Goal: Feedback & Contribution: Submit feedback/report problem

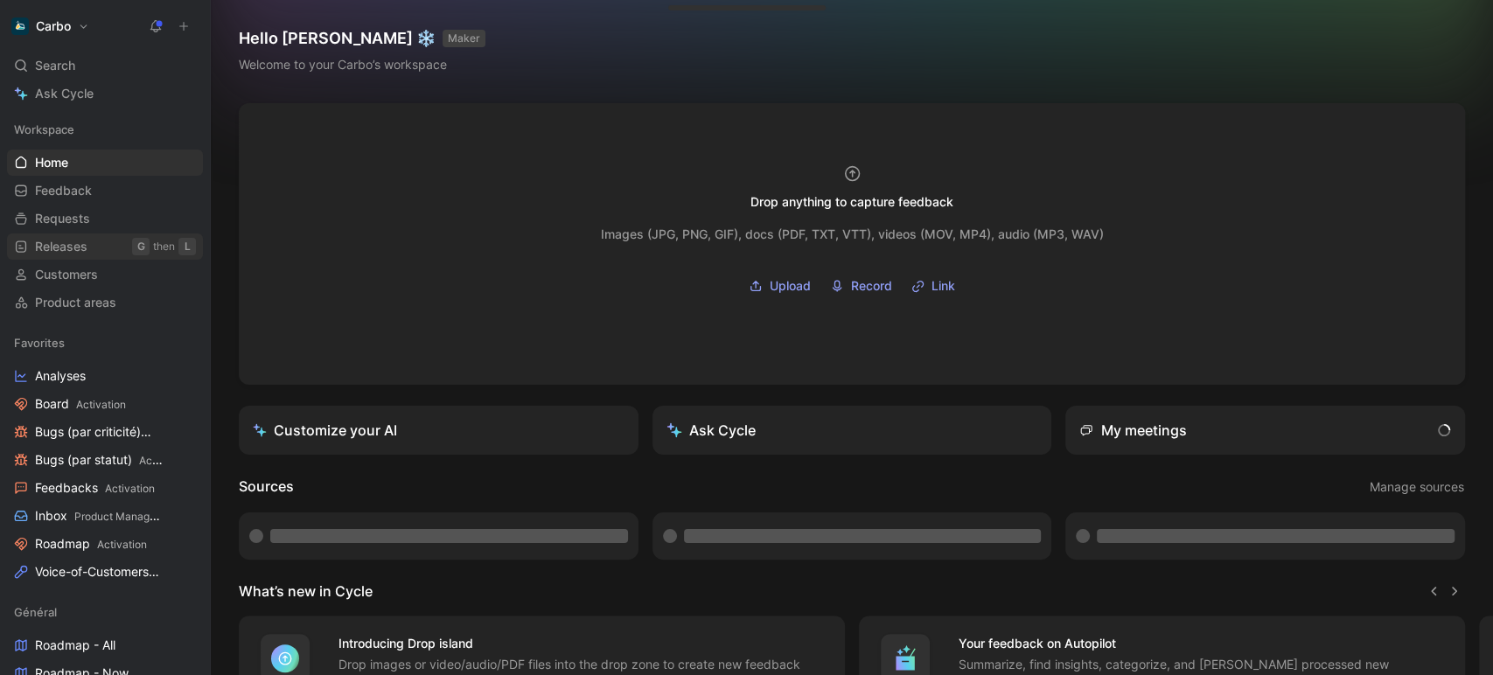
click at [86, 250] on span "Releases" at bounding box center [61, 246] width 52 height 17
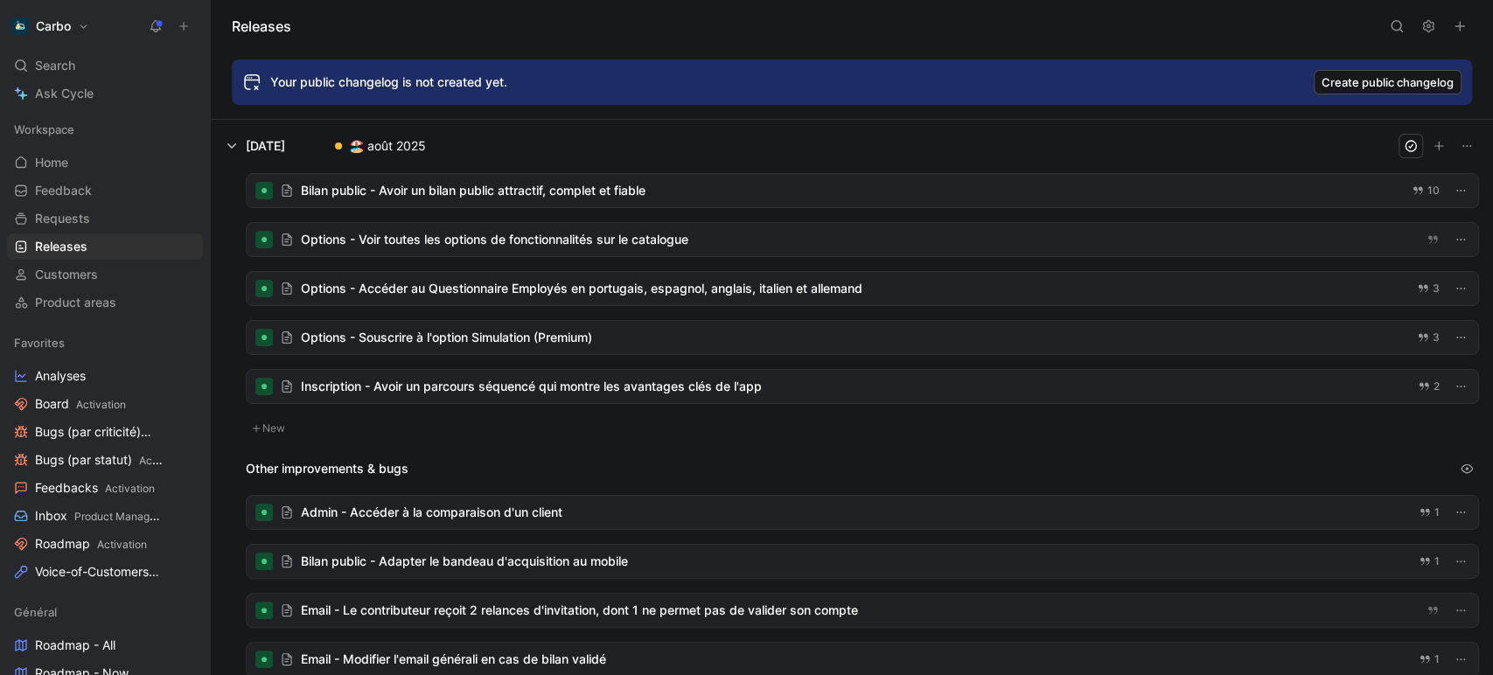
scroll to position [42, 0]
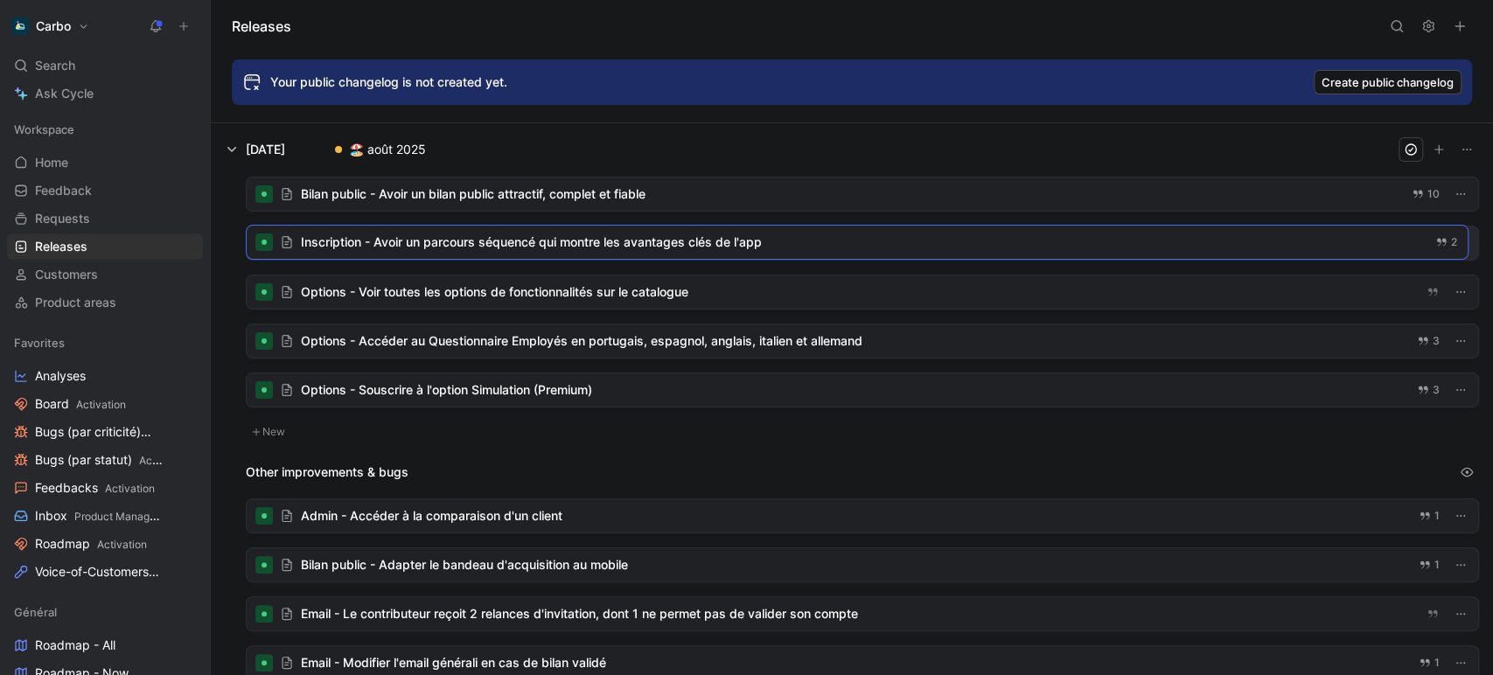
drag, startPoint x: 405, startPoint y: 394, endPoint x: 714, endPoint y: 284, distance: 327.8
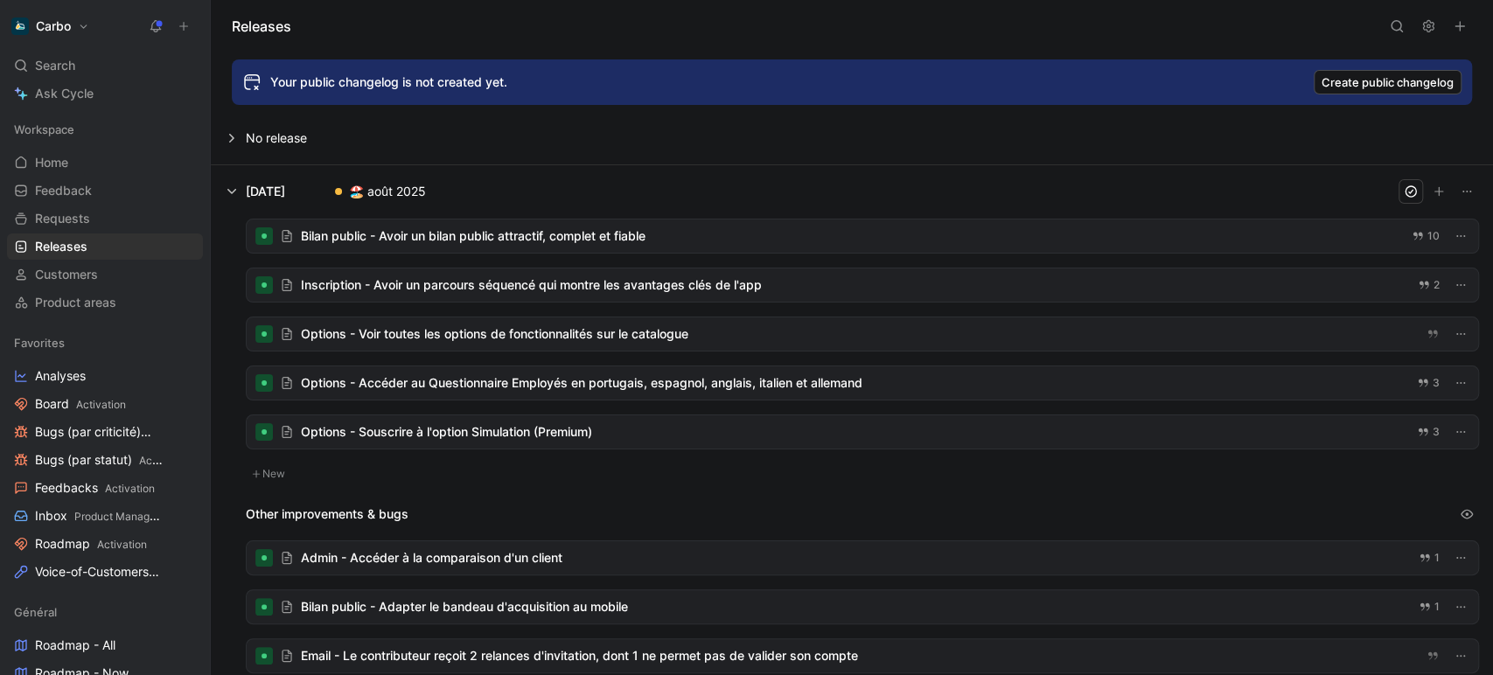
scroll to position [108, 0]
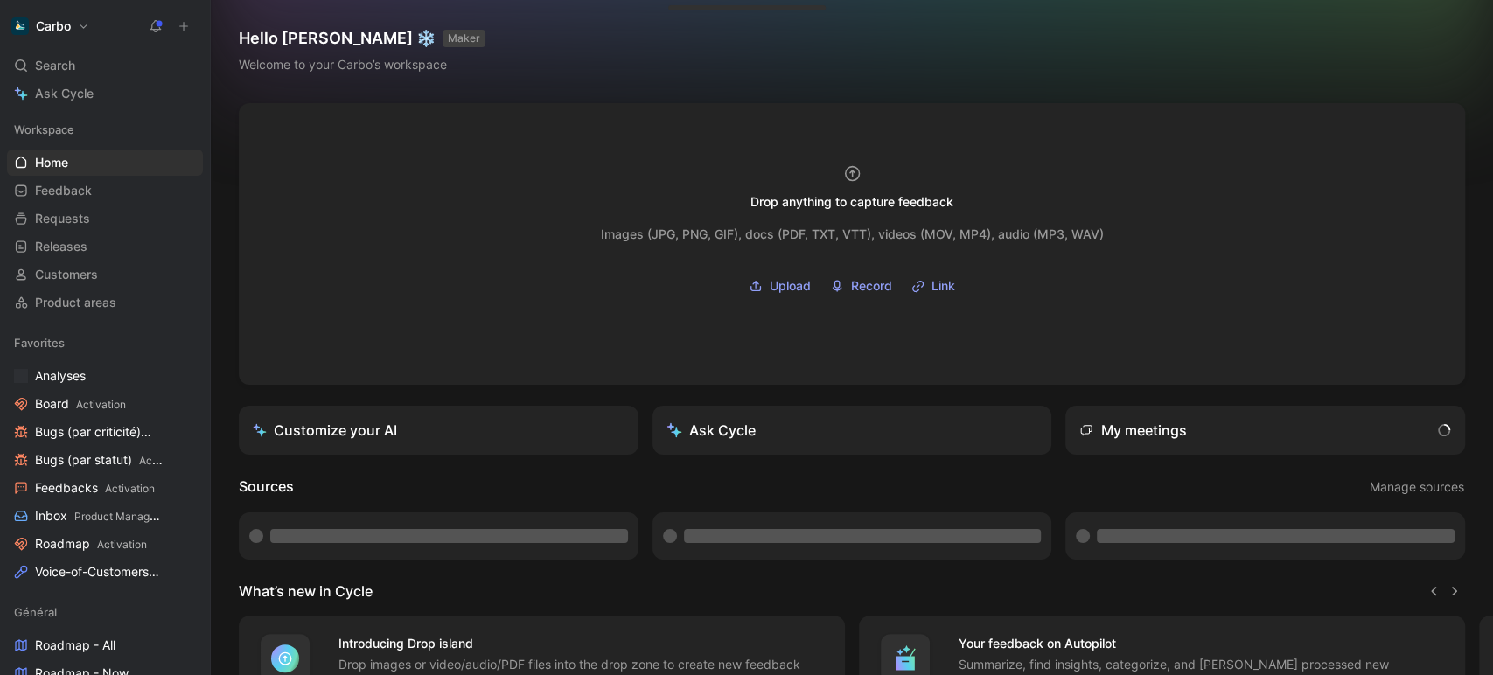
click at [182, 27] on icon at bounding box center [184, 26] width 12 height 12
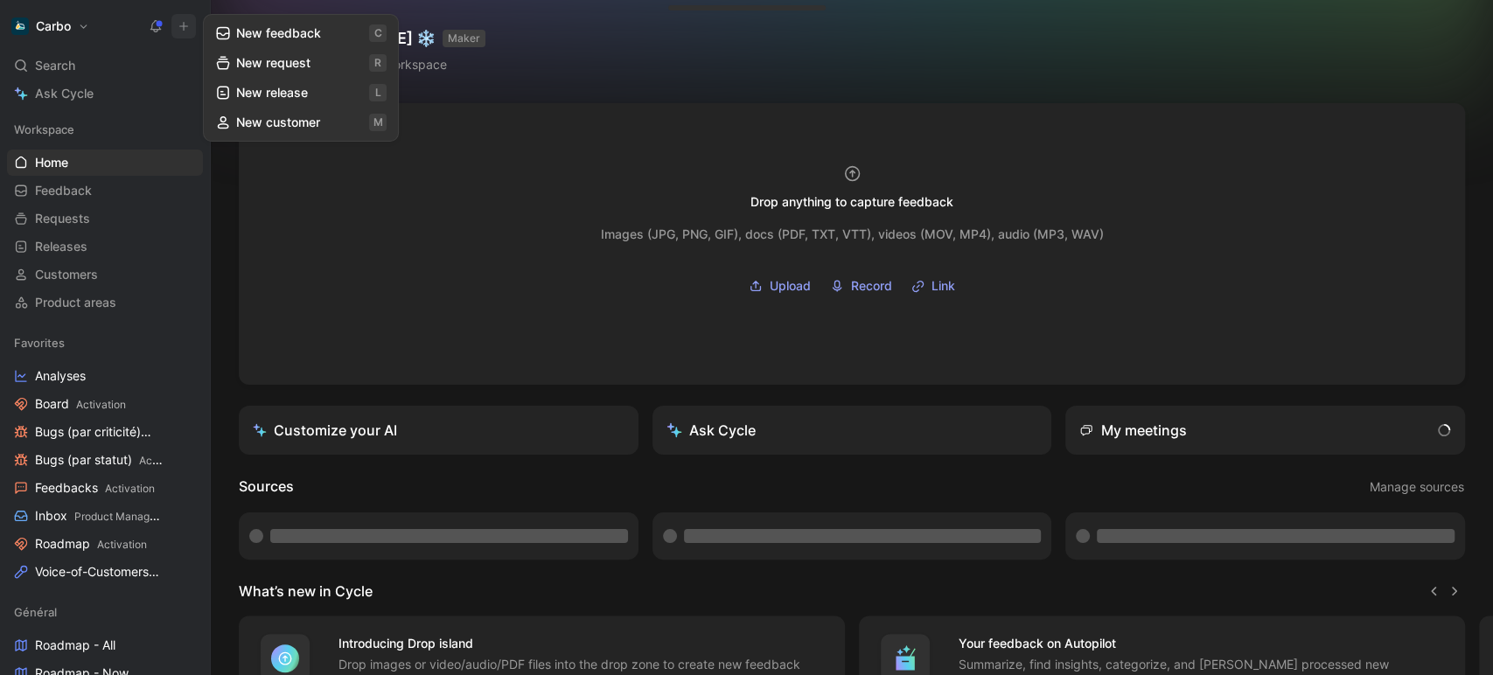
click at [303, 33] on button "New feedback c" at bounding box center [300, 33] width 187 height 30
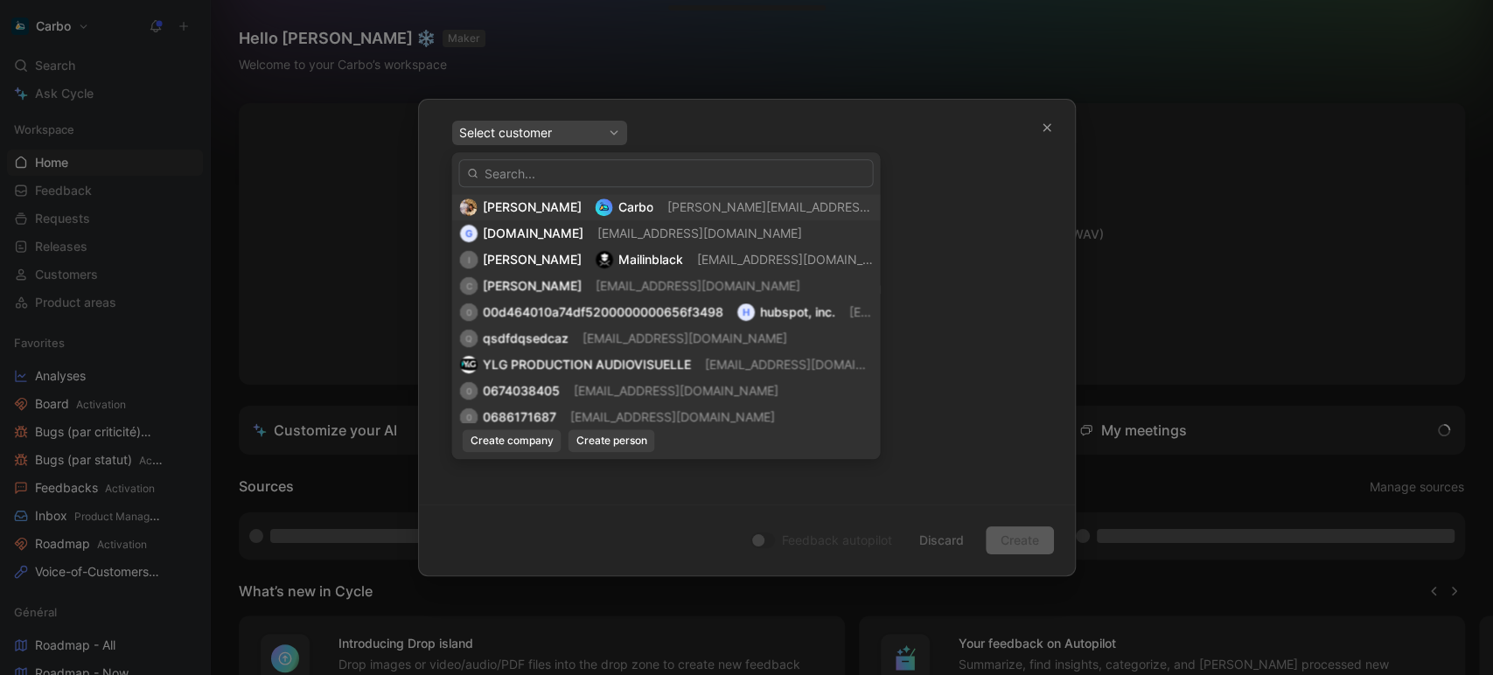
click at [581, 208] on span "[PERSON_NAME]" at bounding box center [531, 206] width 99 height 15
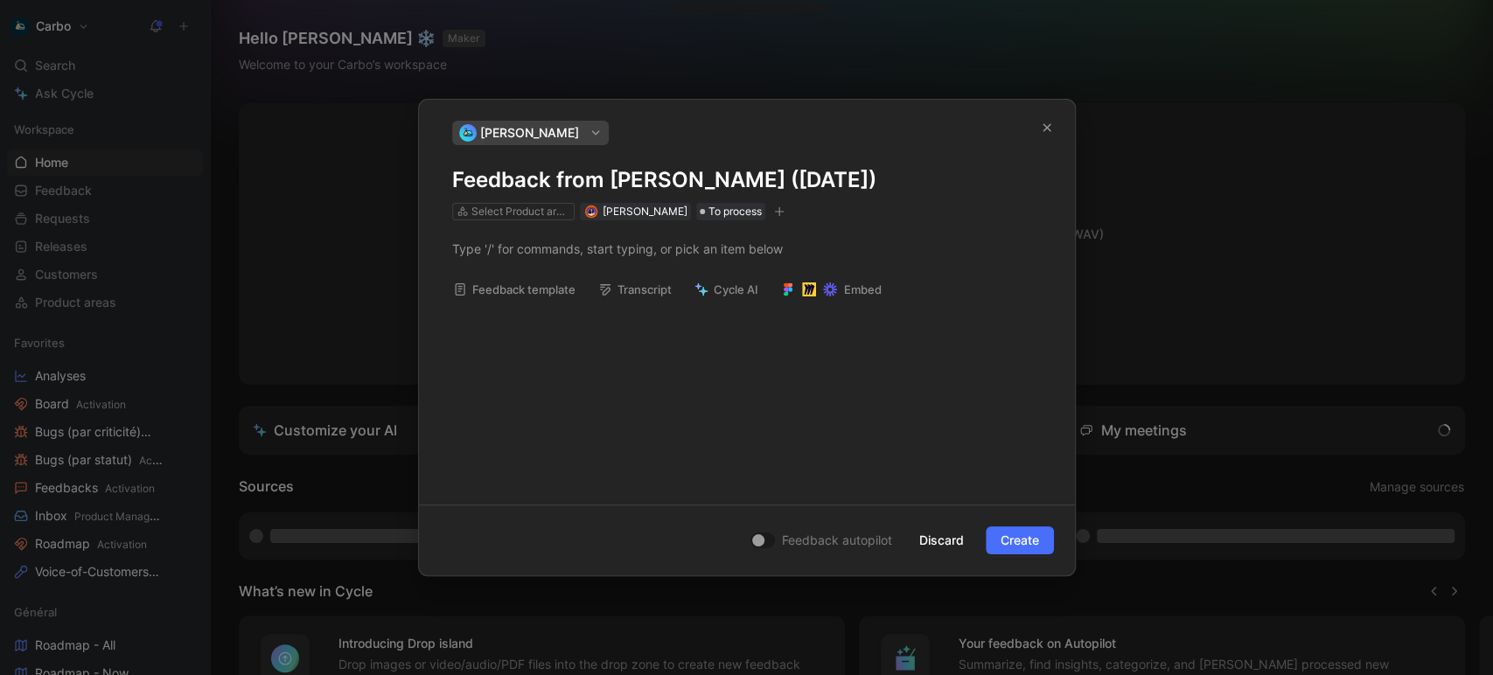
click at [685, 175] on h1 "Feedback from [PERSON_NAME] ([DATE])" at bounding box center [746, 180] width 589 height 28
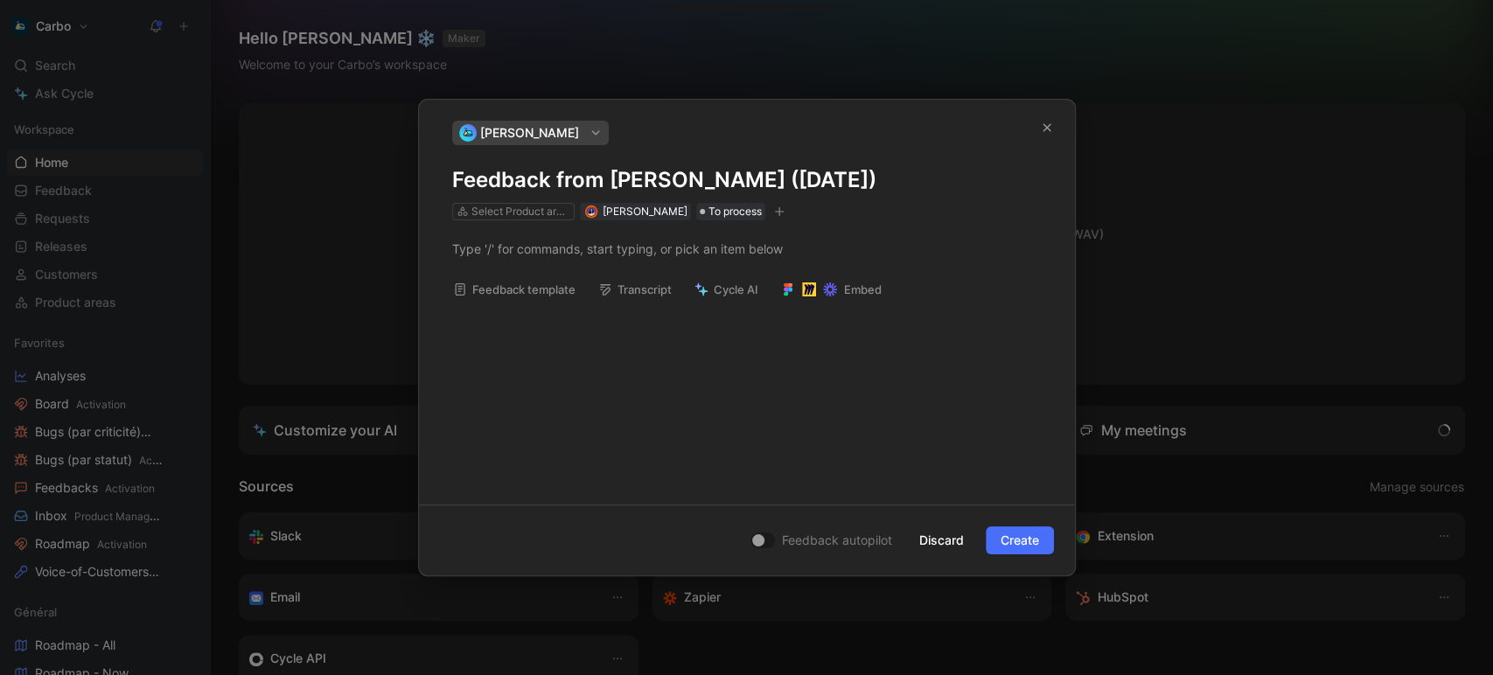
click at [685, 175] on h1 "Feedback from [PERSON_NAME] ([DATE])" at bounding box center [746, 180] width 589 height 28
click at [559, 256] on div at bounding box center [746, 249] width 589 height 18
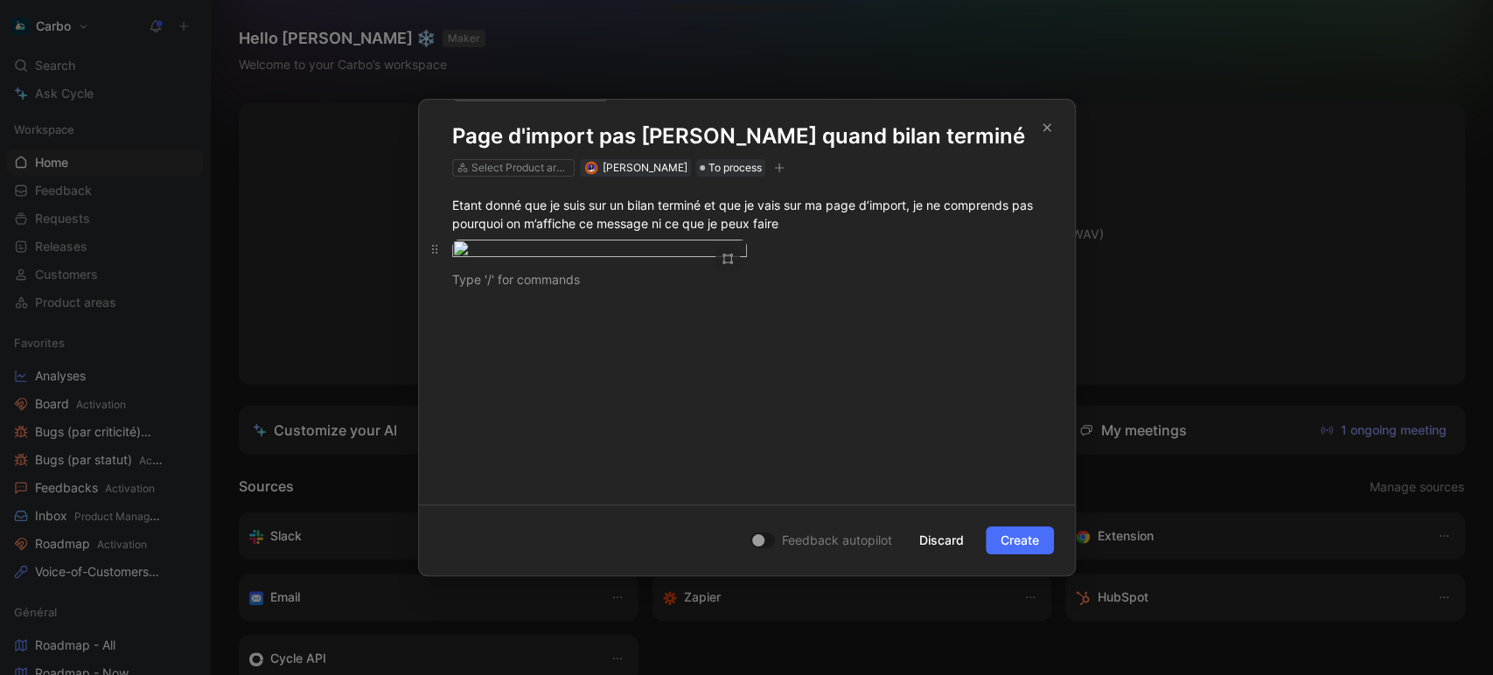
scroll to position [43, 0]
click at [722, 262] on icon "button" at bounding box center [723, 262] width 3 height 3
click at [674, 294] on div "Large" at bounding box center [665, 284] width 115 height 21
click at [560, 307] on div "Etant donné que je suis sur un bilan terminé et que je vais sur ma page d’impor…" at bounding box center [747, 241] width 656 height 131
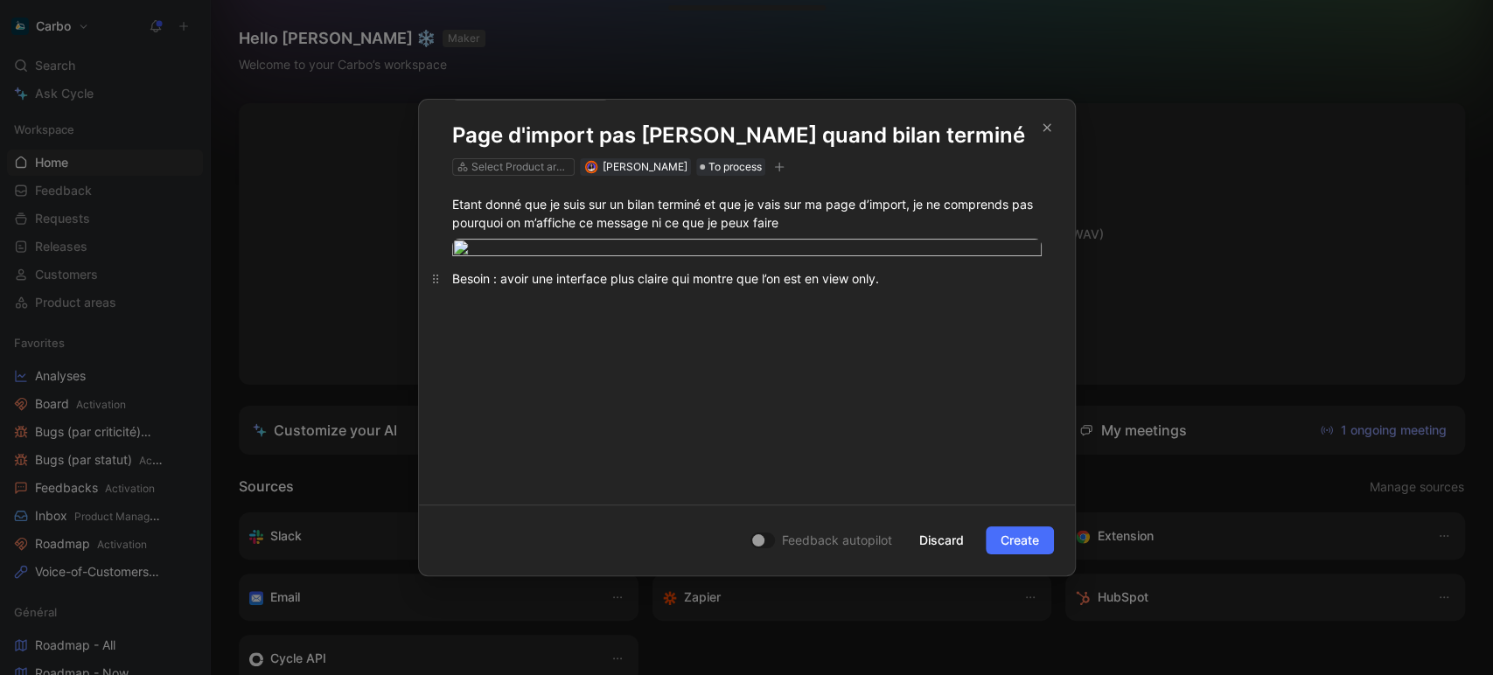
scroll to position [0, 0]
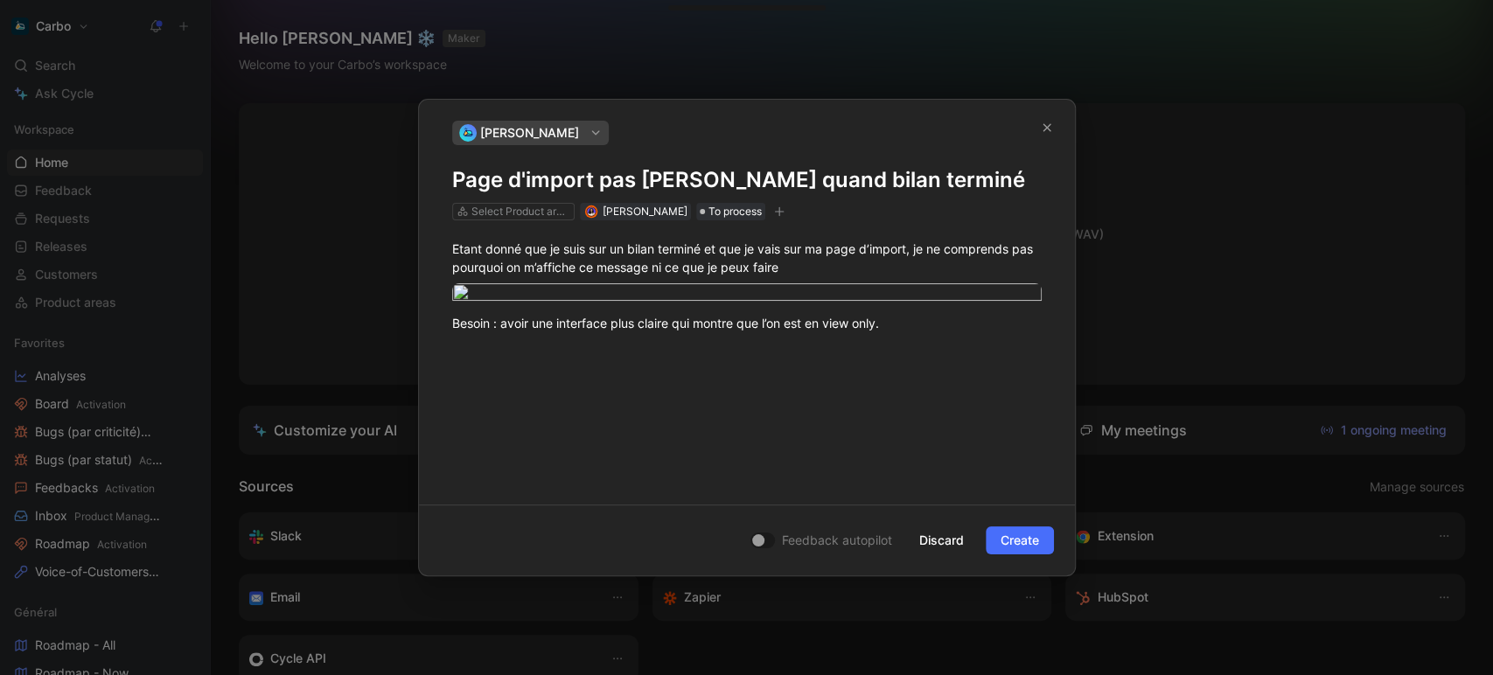
click at [784, 212] on icon "button" at bounding box center [779, 211] width 10 height 1
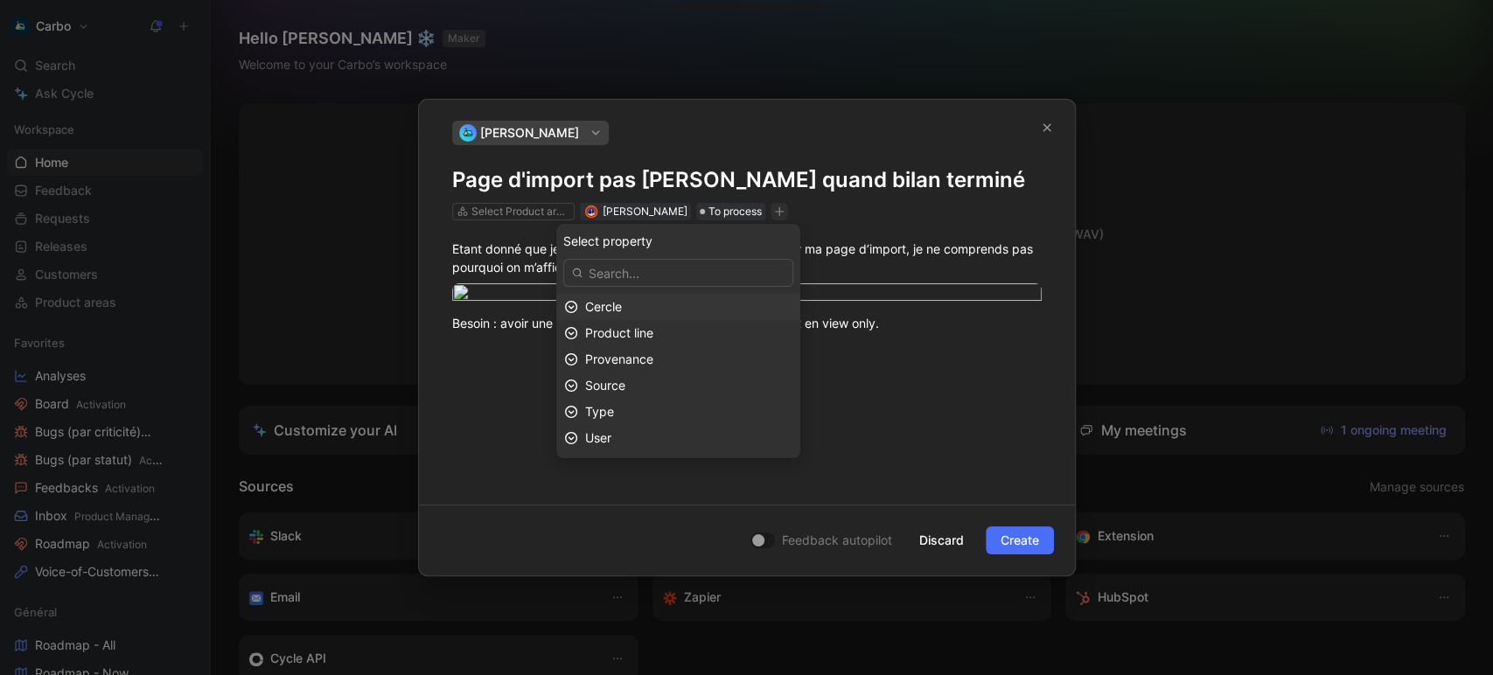
click at [622, 310] on span "Cercle" at bounding box center [603, 306] width 37 height 15
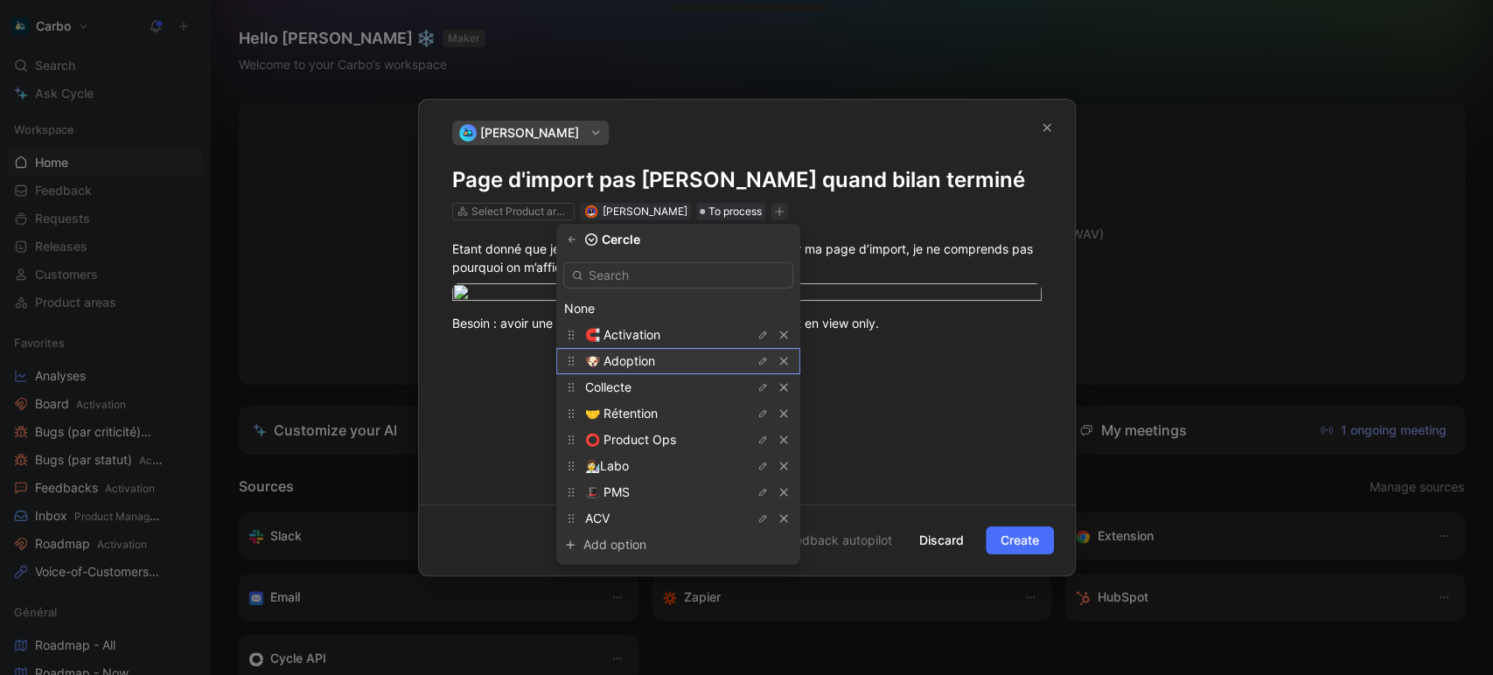
click at [655, 362] on span "🐶 Adoption" at bounding box center [620, 360] width 70 height 15
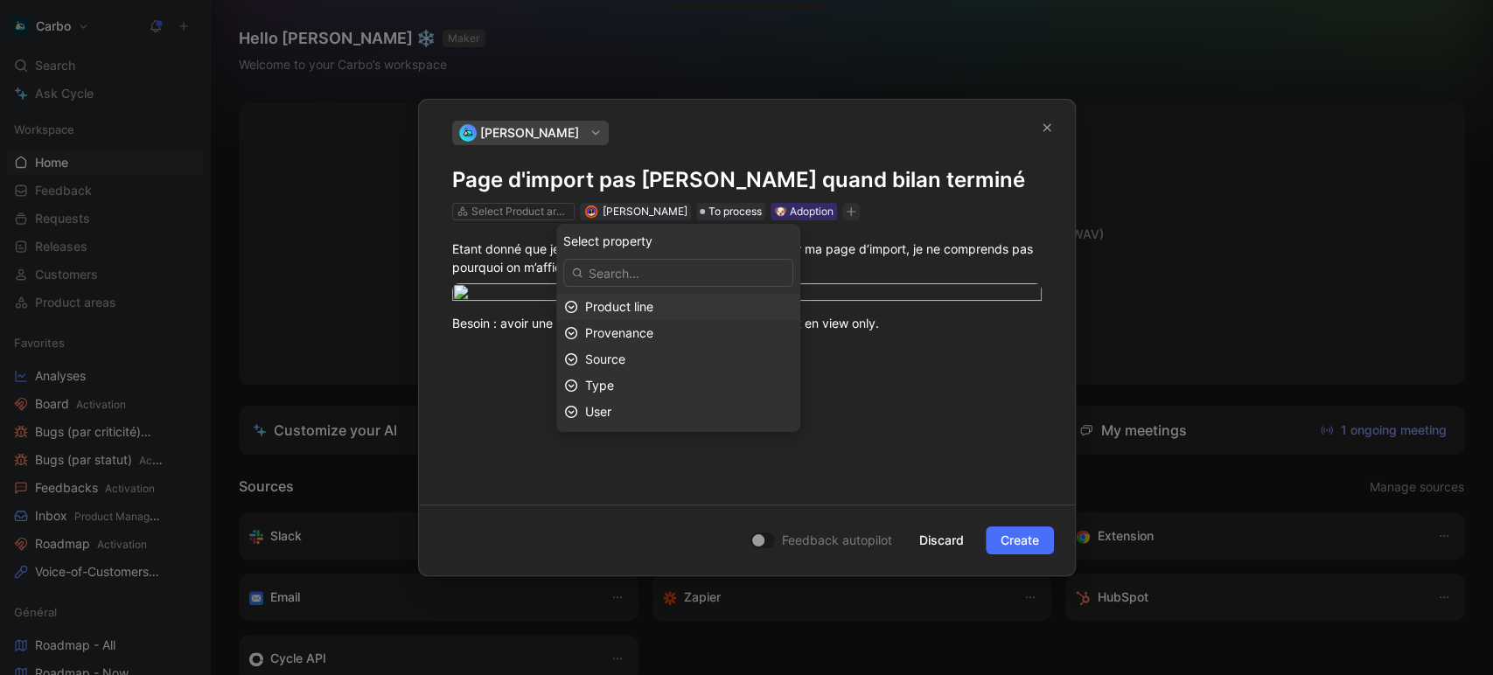
click at [698, 306] on div "Product line" at bounding box center [688, 306] width 207 height 21
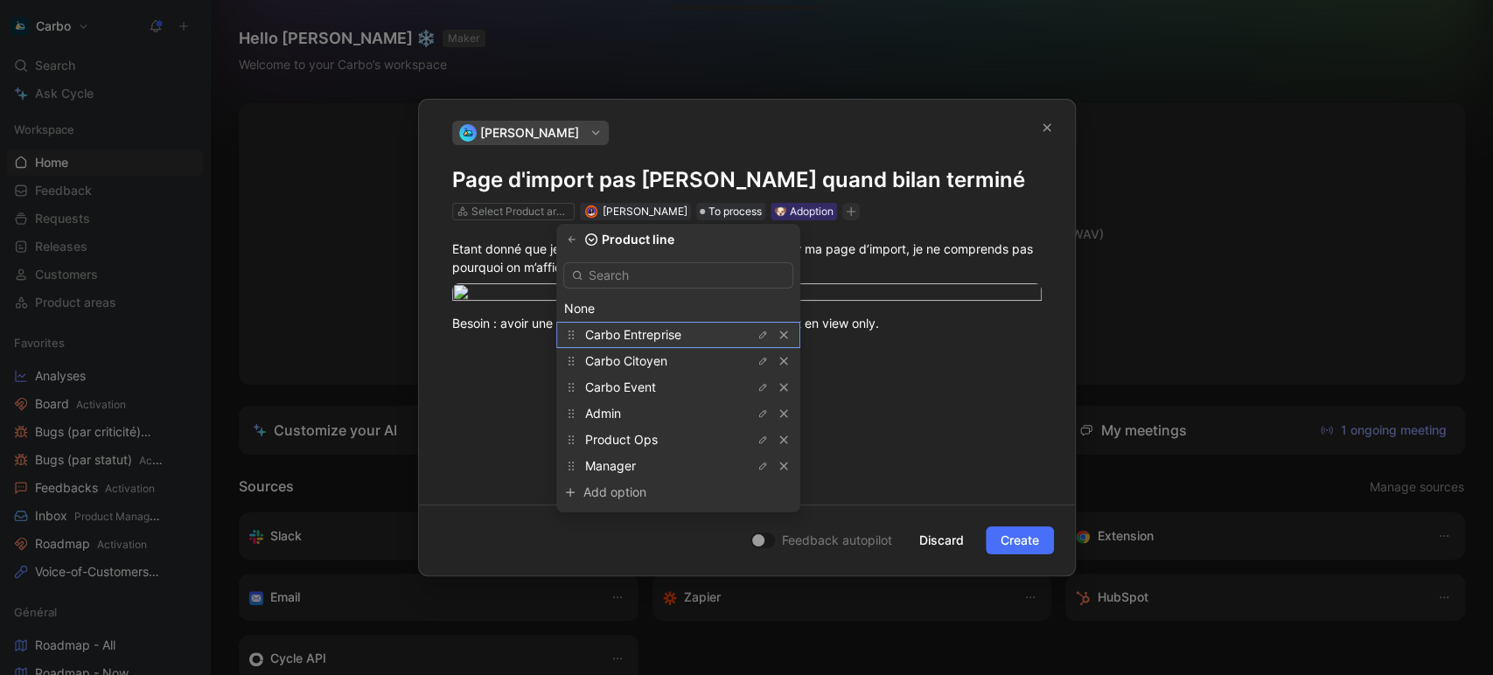
click at [681, 338] on span "Carbo Entreprise" at bounding box center [633, 334] width 96 height 15
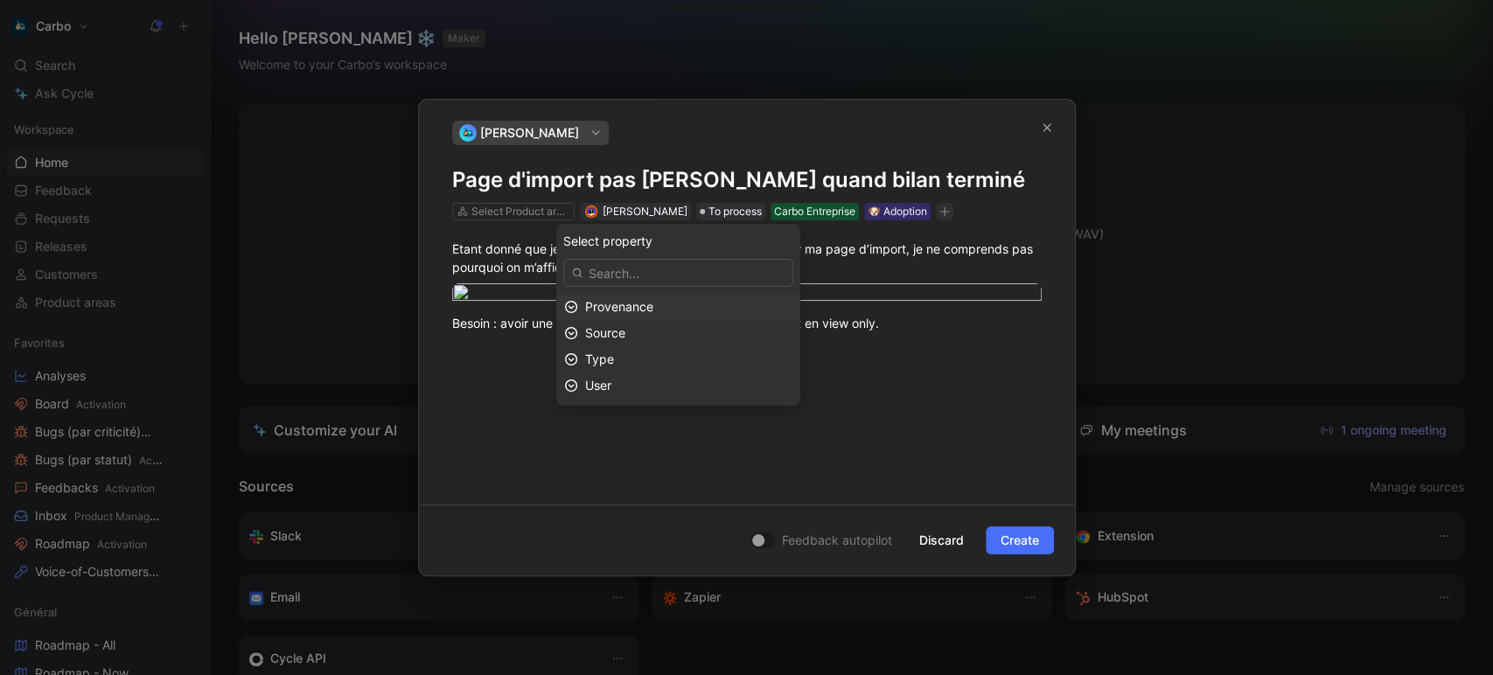
click at [673, 302] on div "Provenance" at bounding box center [688, 306] width 207 height 21
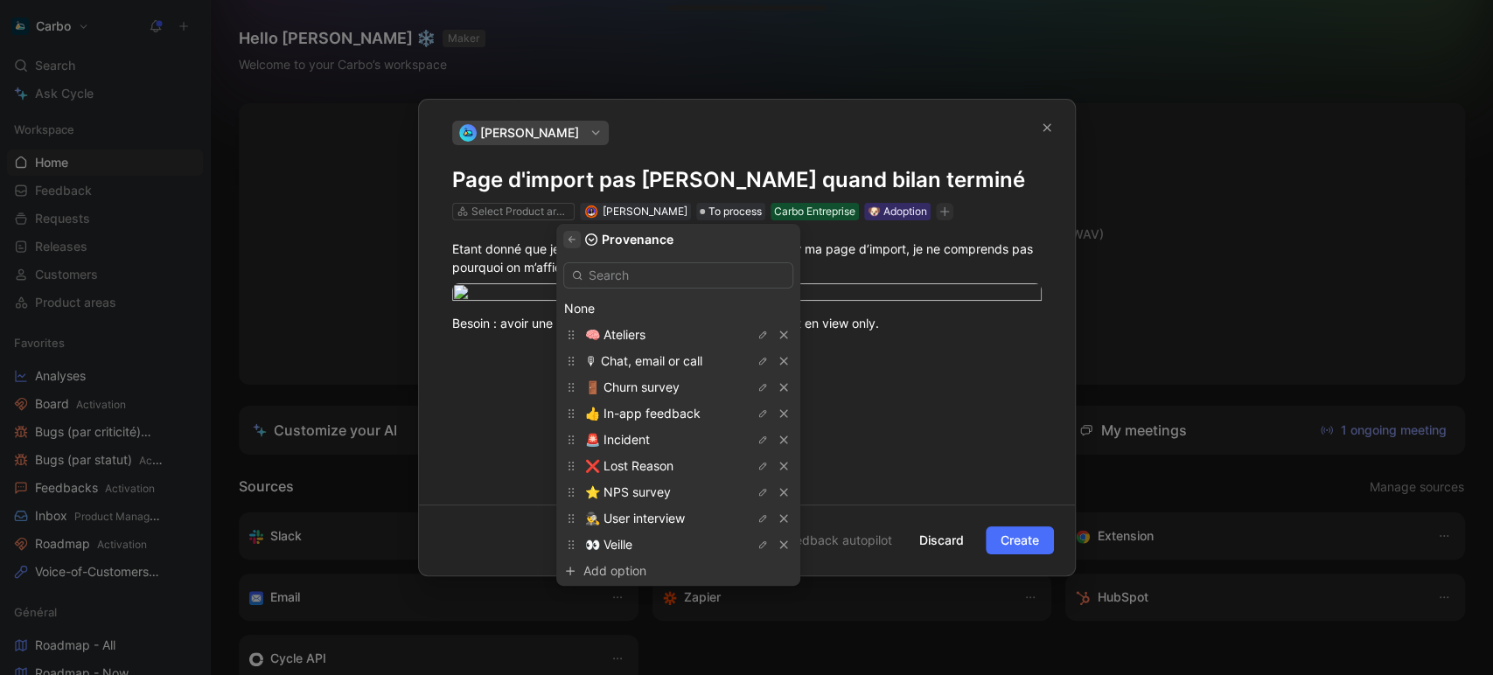
click at [577, 241] on icon "button" at bounding box center [572, 239] width 10 height 10
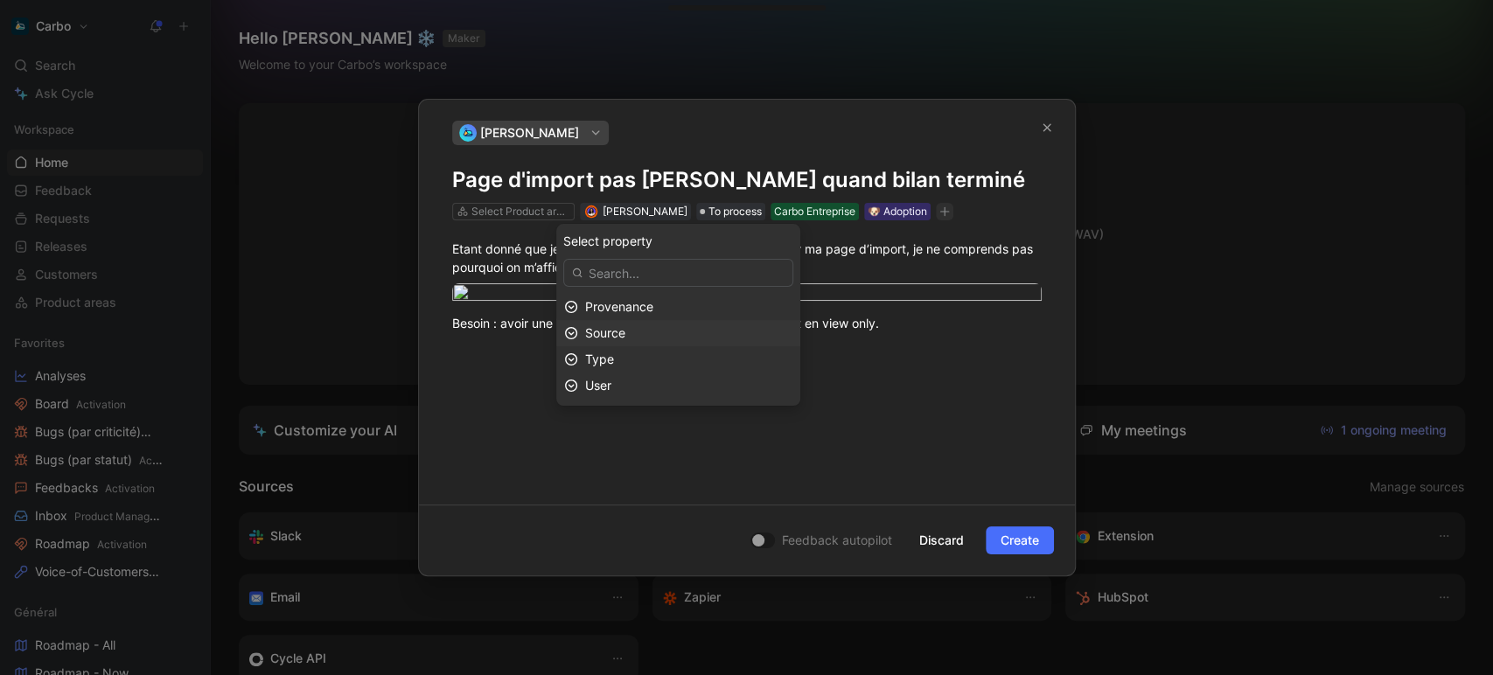
click at [665, 333] on div "Source" at bounding box center [688, 333] width 207 height 21
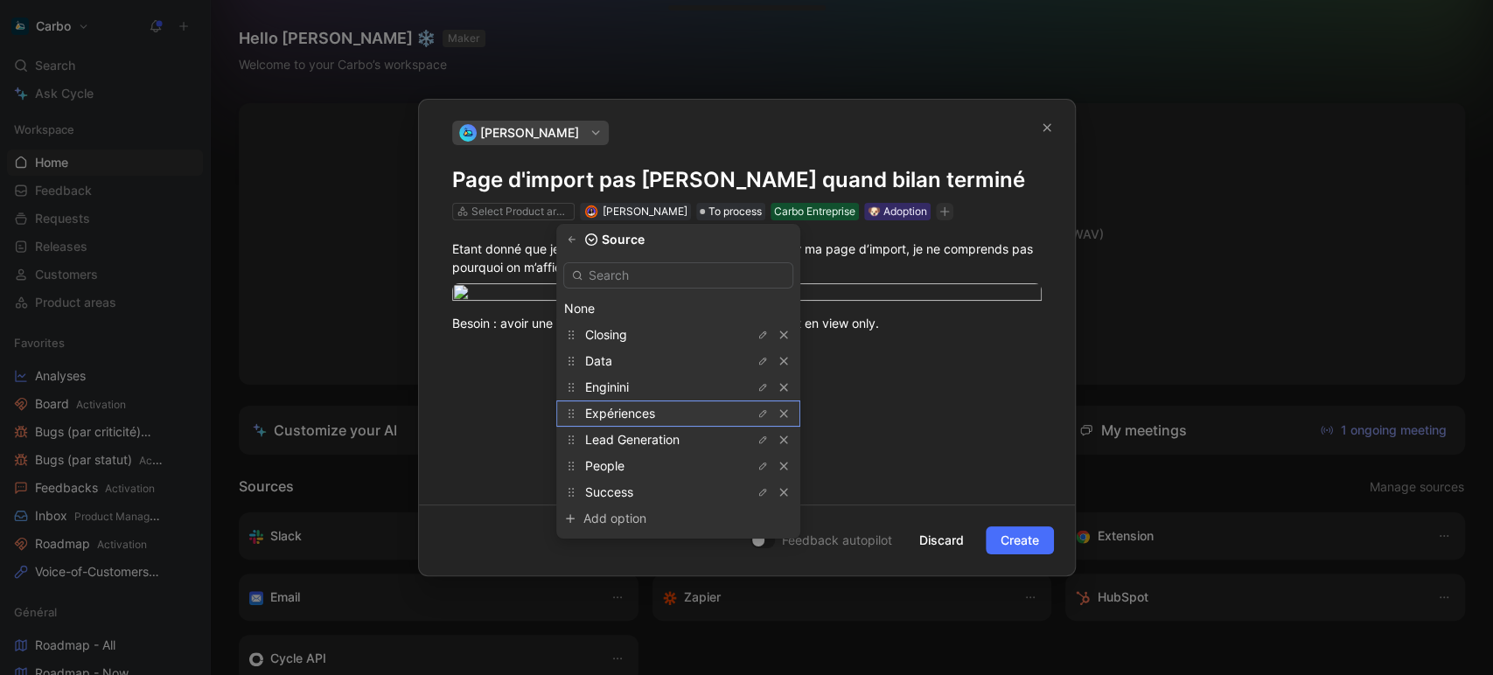
click at [655, 417] on span "Expériences" at bounding box center [620, 413] width 70 height 15
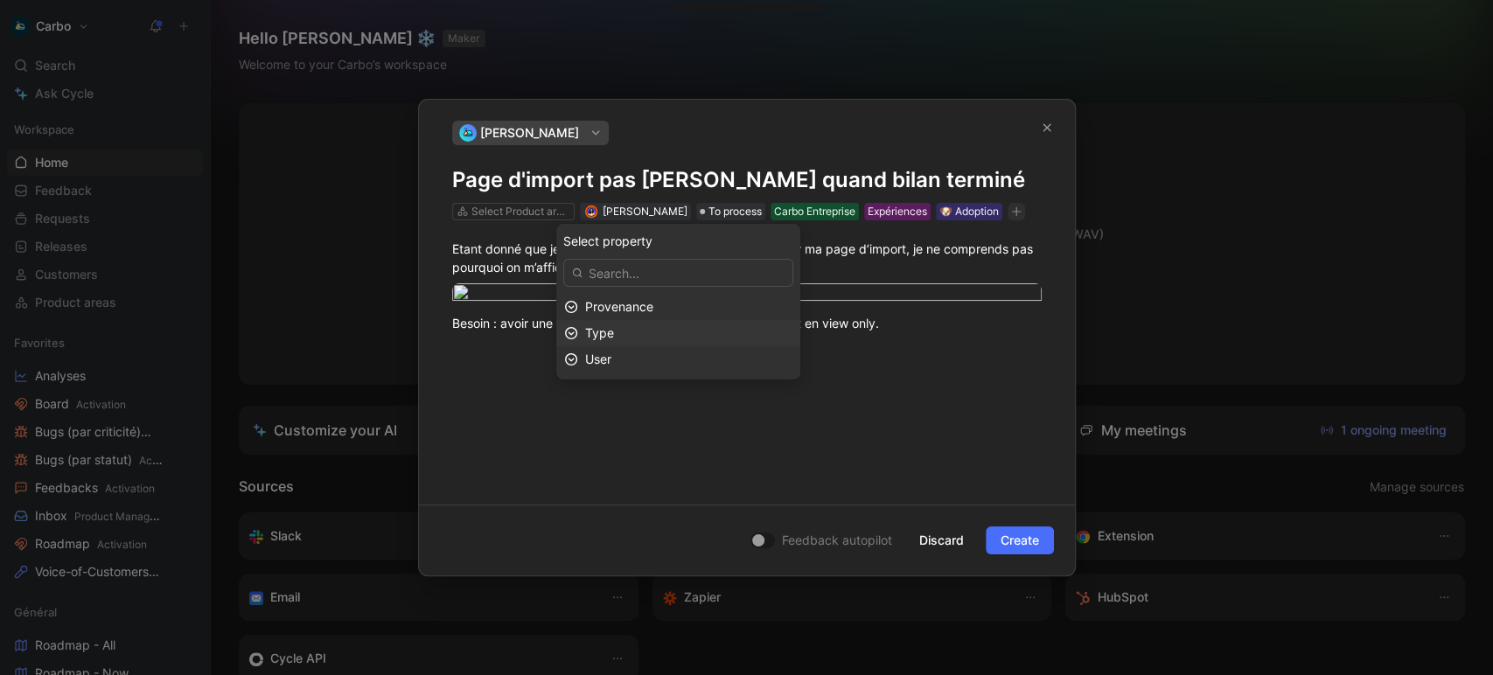
click at [665, 339] on div "Type" at bounding box center [688, 333] width 207 height 21
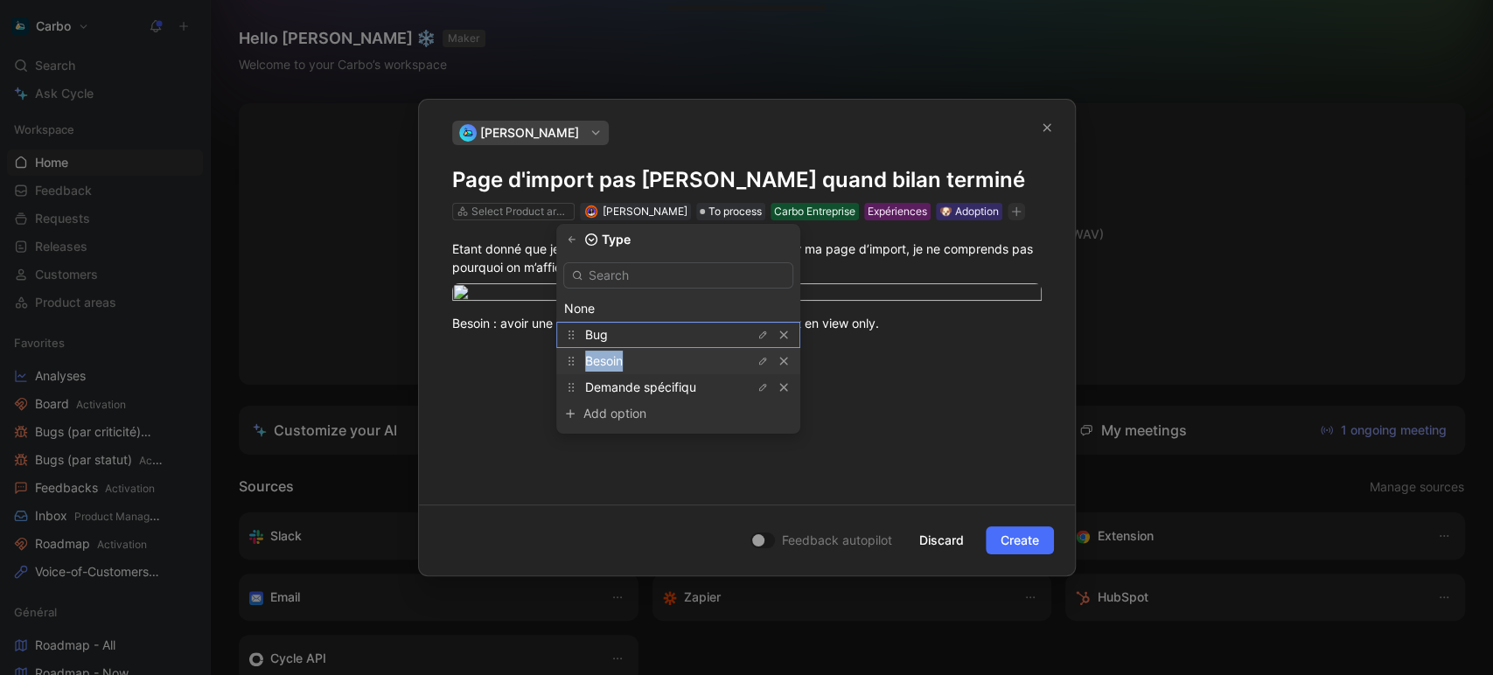
drag, startPoint x: 645, startPoint y: 336, endPoint x: 652, endPoint y: 360, distance: 25.5
click at [652, 360] on div "None Bug Besoin Demande spécifiqu Add option To pick up a draggable item, press…" at bounding box center [678, 344] width 244 height 178
click at [652, 360] on div "Besoin" at bounding box center [650, 361] width 131 height 21
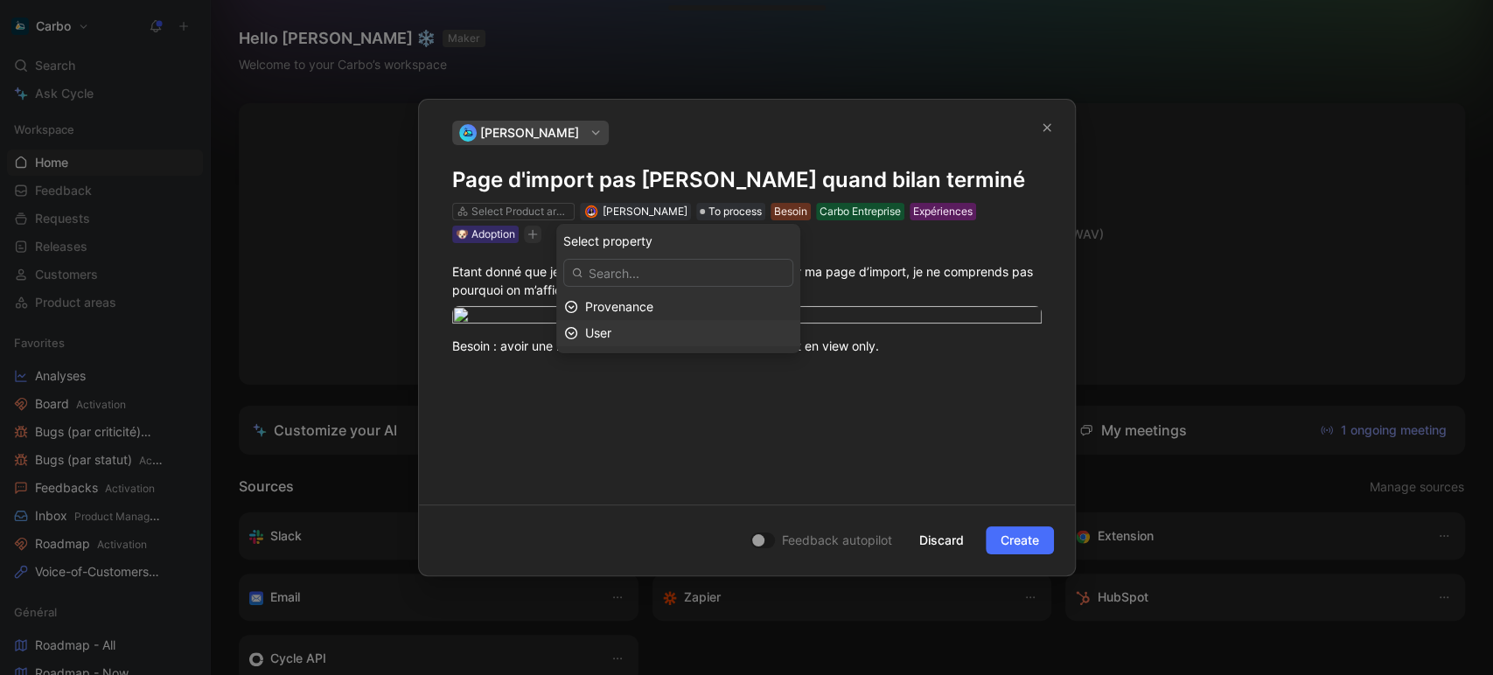
click at [661, 333] on div "User" at bounding box center [688, 333] width 207 height 21
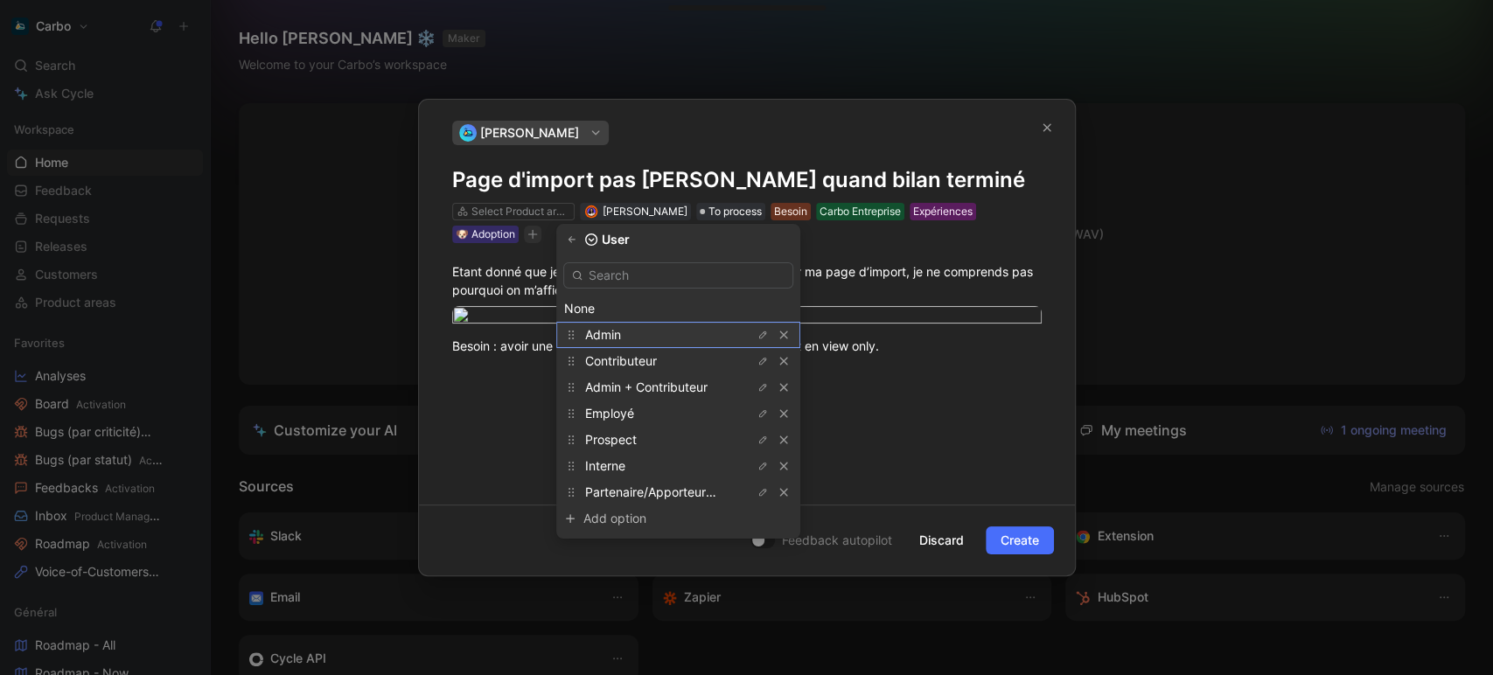
click at [653, 332] on div "Admin" at bounding box center [650, 334] width 131 height 21
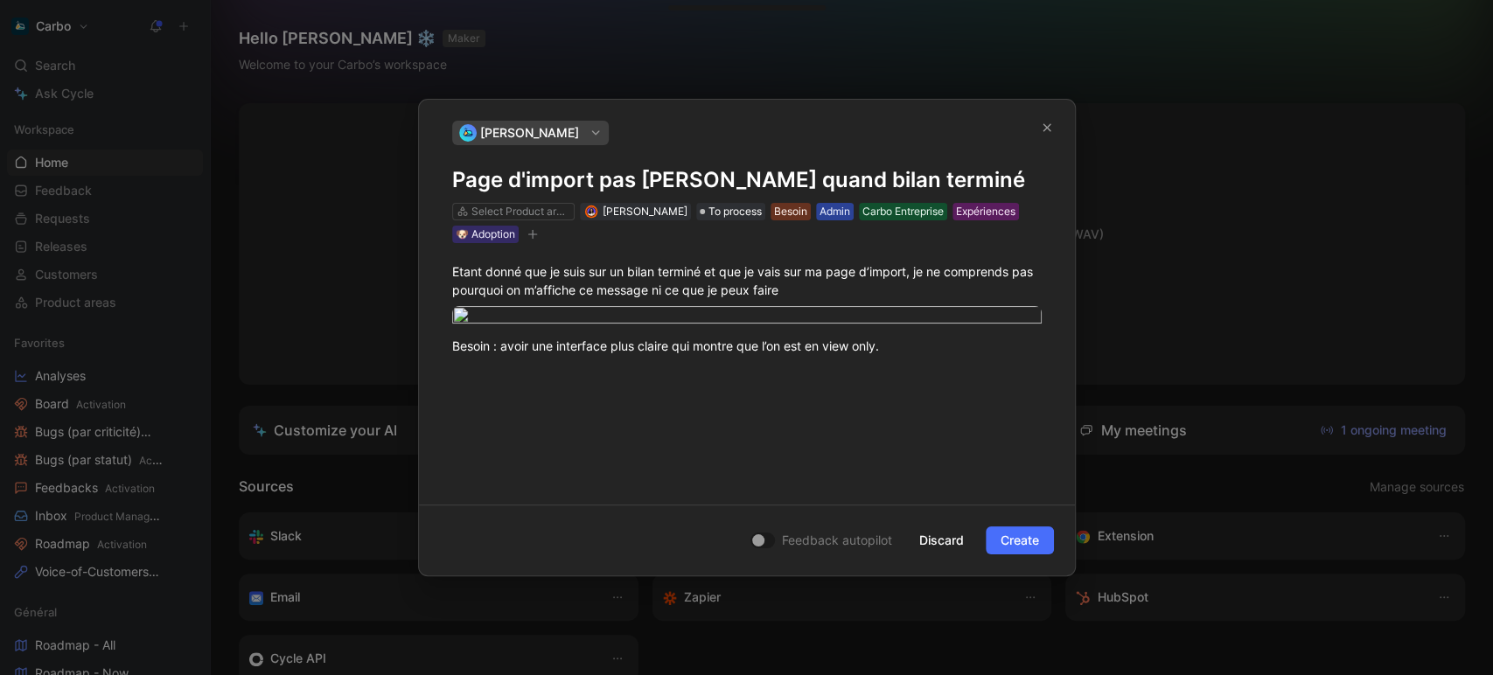
click at [840, 213] on div "Admin" at bounding box center [834, 211] width 31 height 17
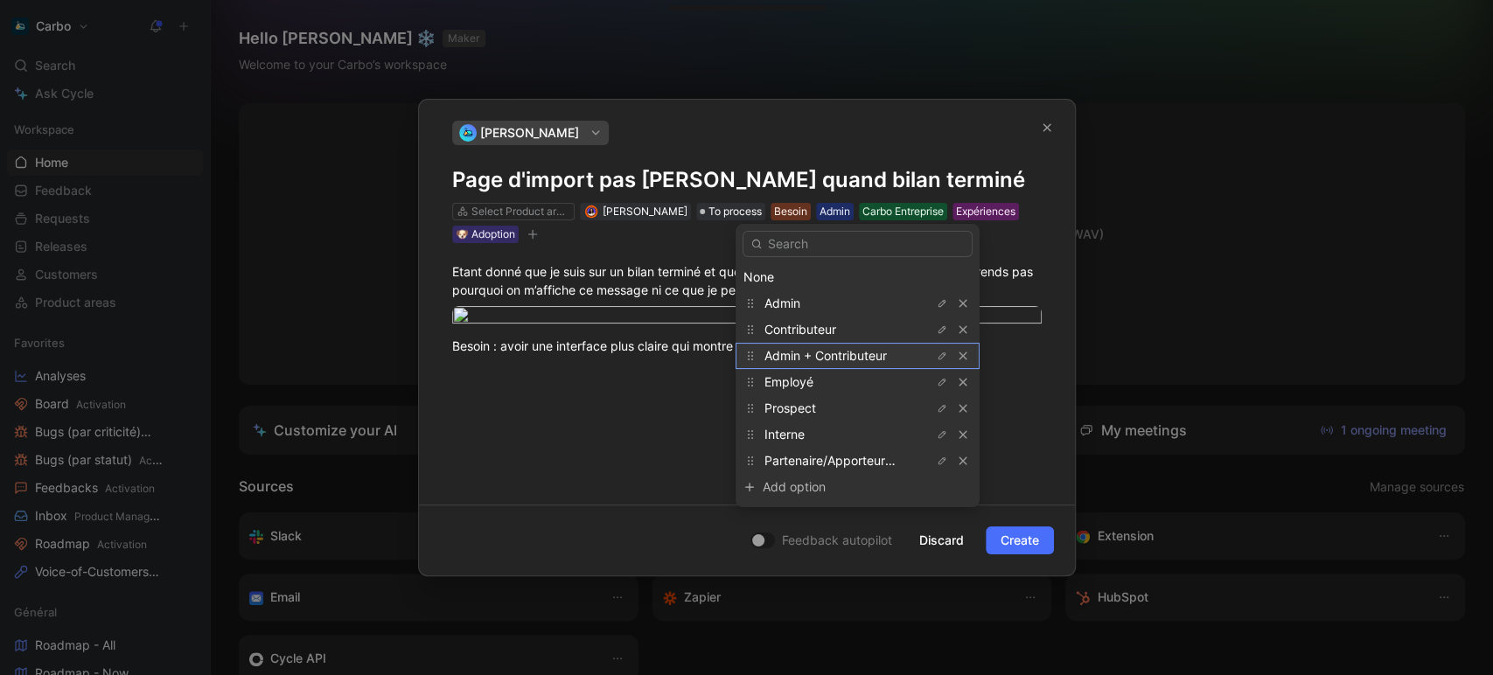
click at [805, 362] on span "Admin + Contributeur" at bounding box center [825, 355] width 122 height 15
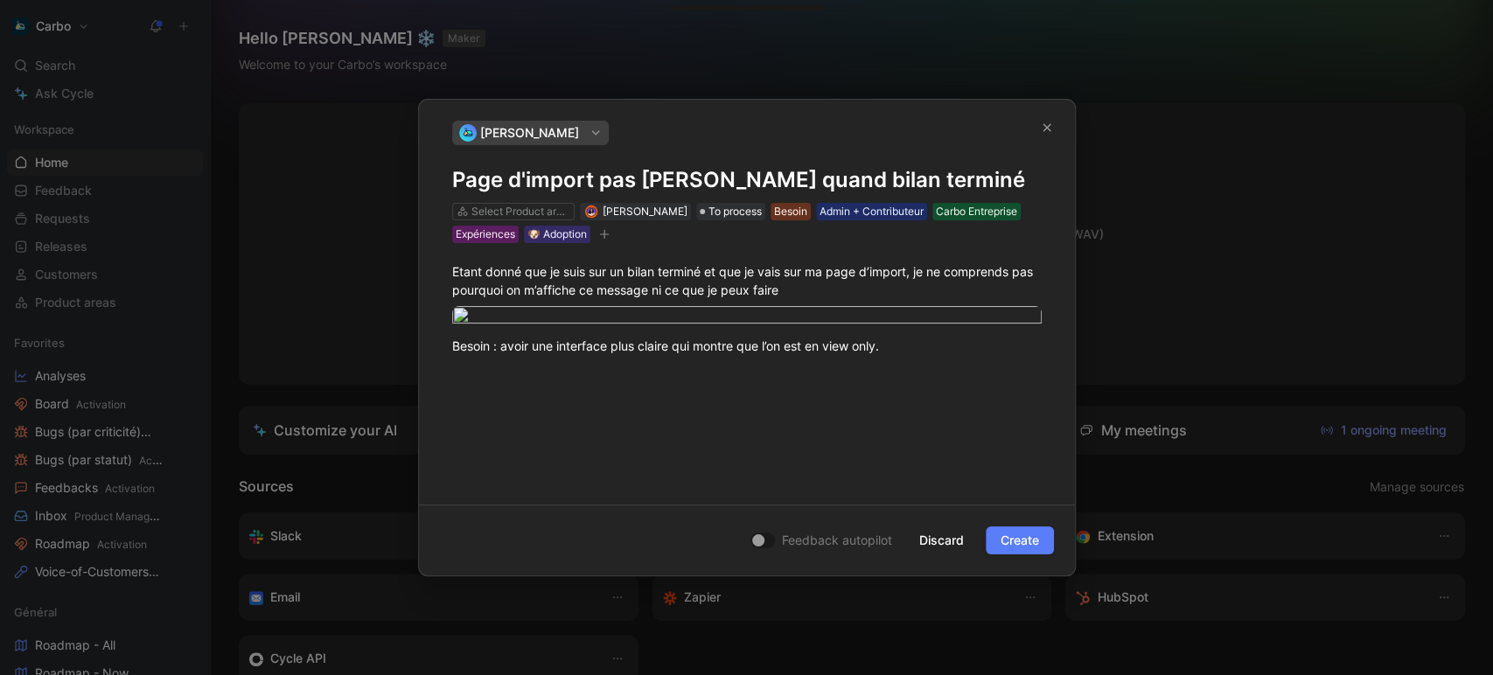
click at [1023, 544] on span "Create" at bounding box center [1019, 540] width 38 height 21
